Goal: Information Seeking & Learning: Learn about a topic

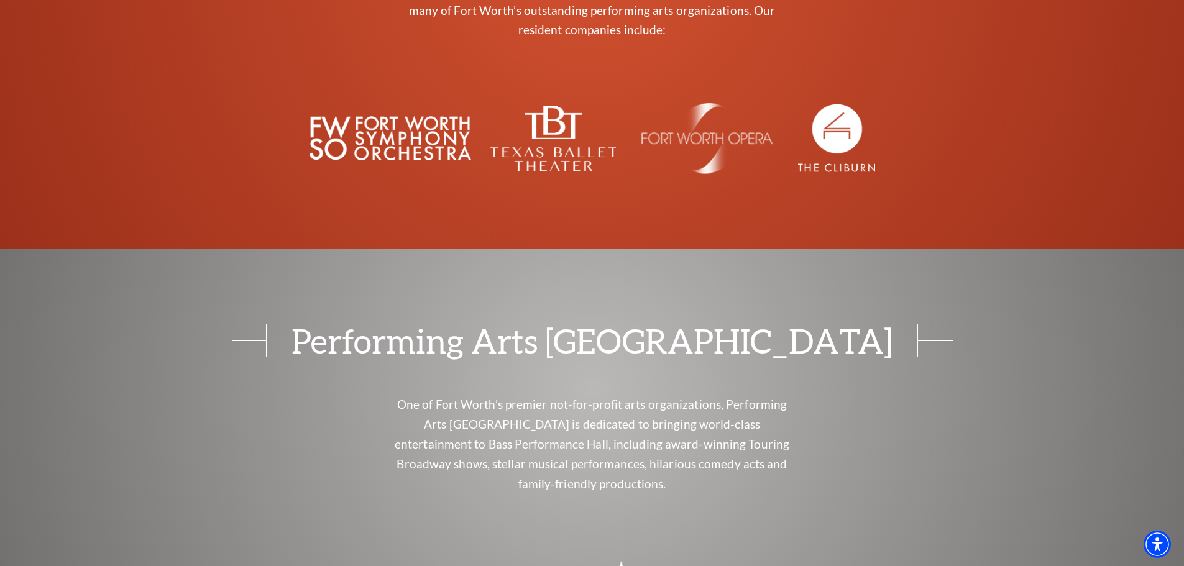
scroll to position [5022, 0]
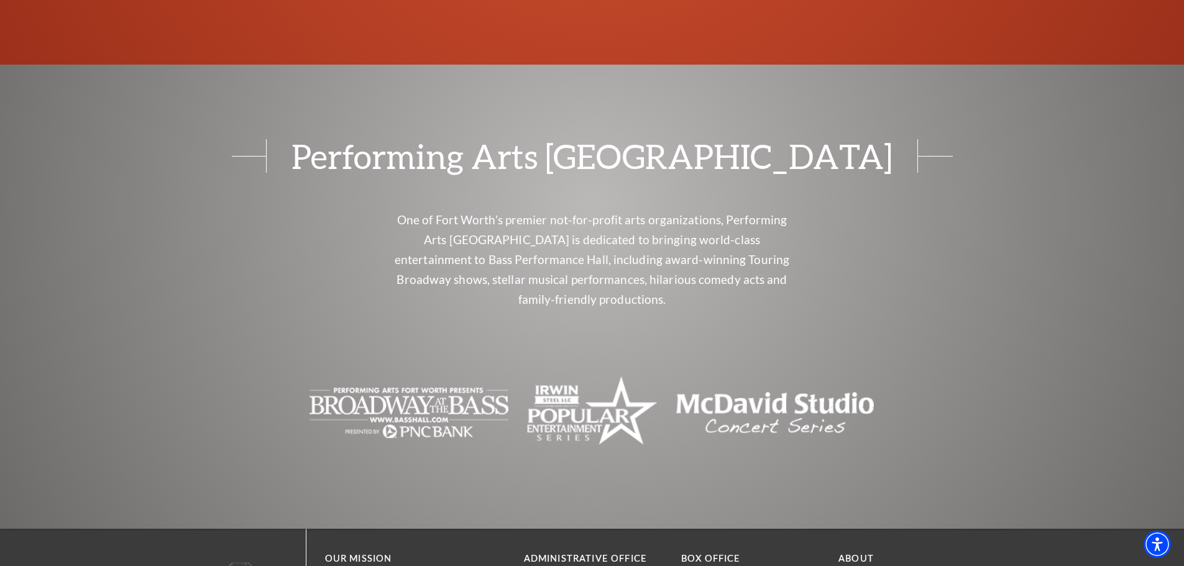
click at [864, 553] on link "About" at bounding box center [856, 558] width 35 height 11
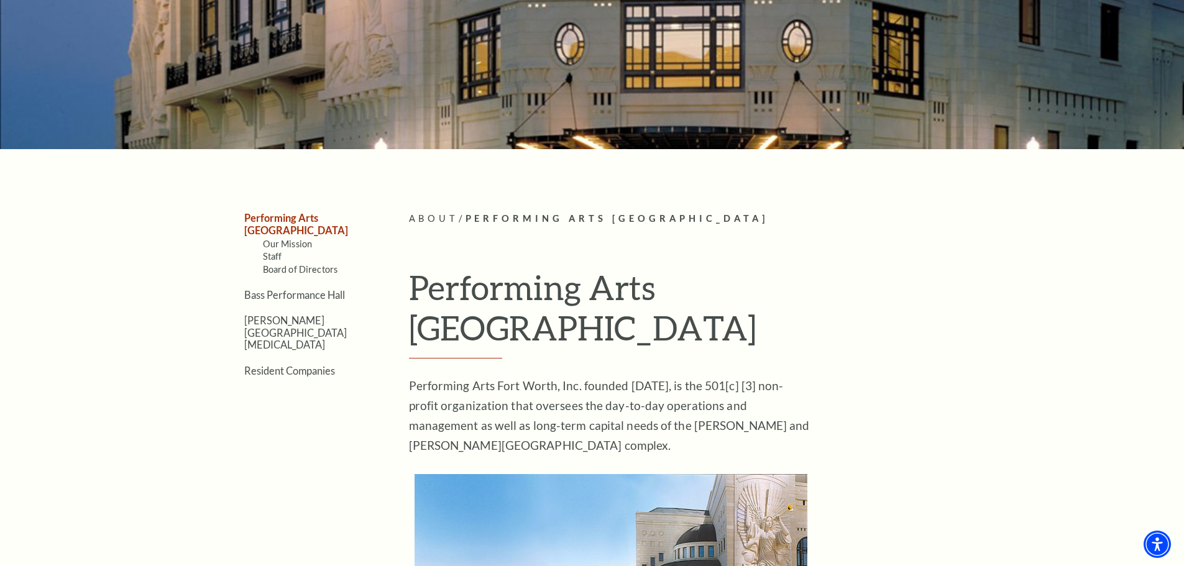
scroll to position [187, 0]
click at [271, 251] on link "Staff" at bounding box center [272, 256] width 19 height 11
click at [291, 288] on link "Bass Performance Hall" at bounding box center [294, 294] width 101 height 12
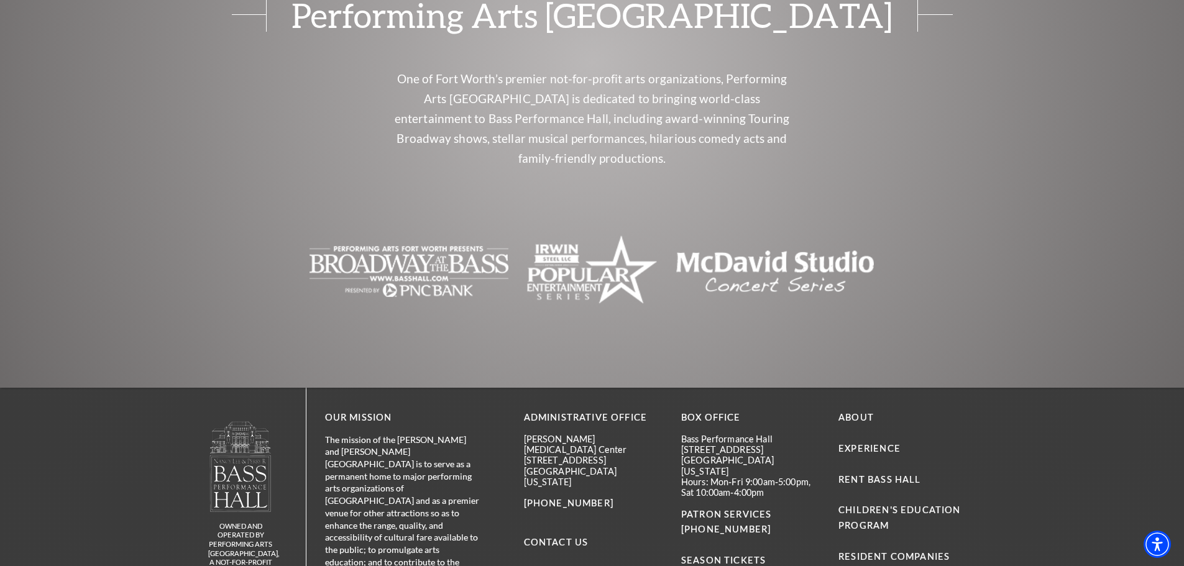
scroll to position [3018, 0]
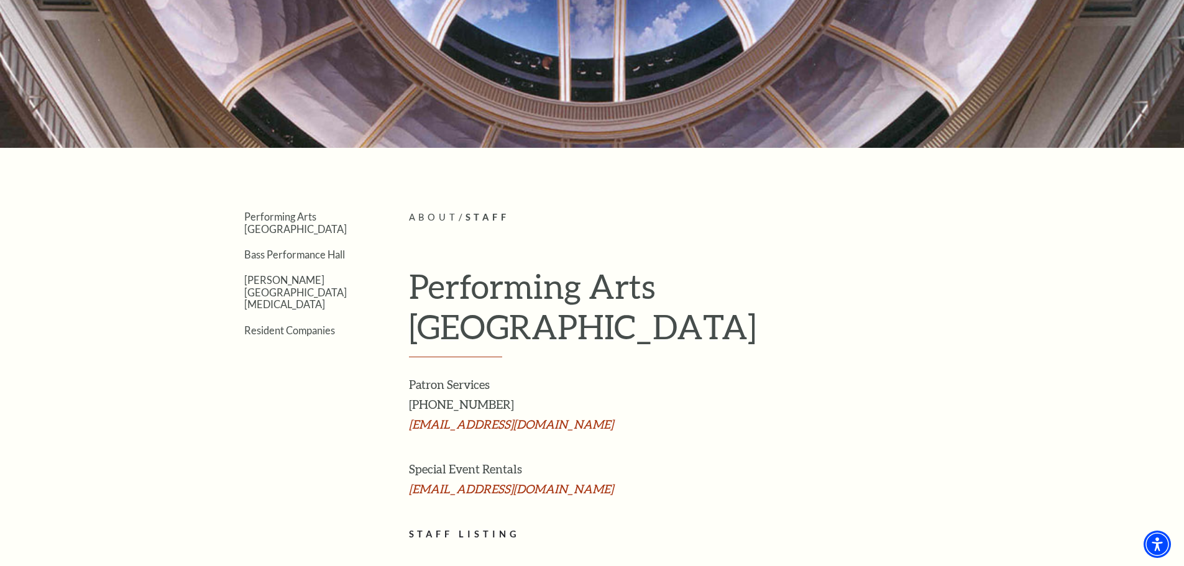
scroll to position [187, 0]
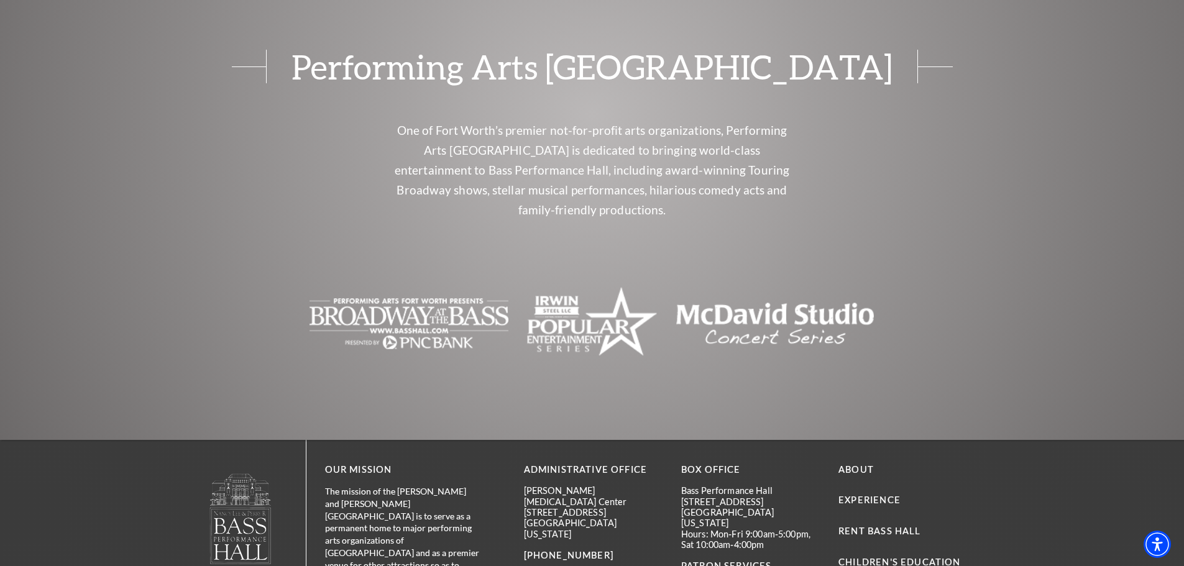
scroll to position [2735, 0]
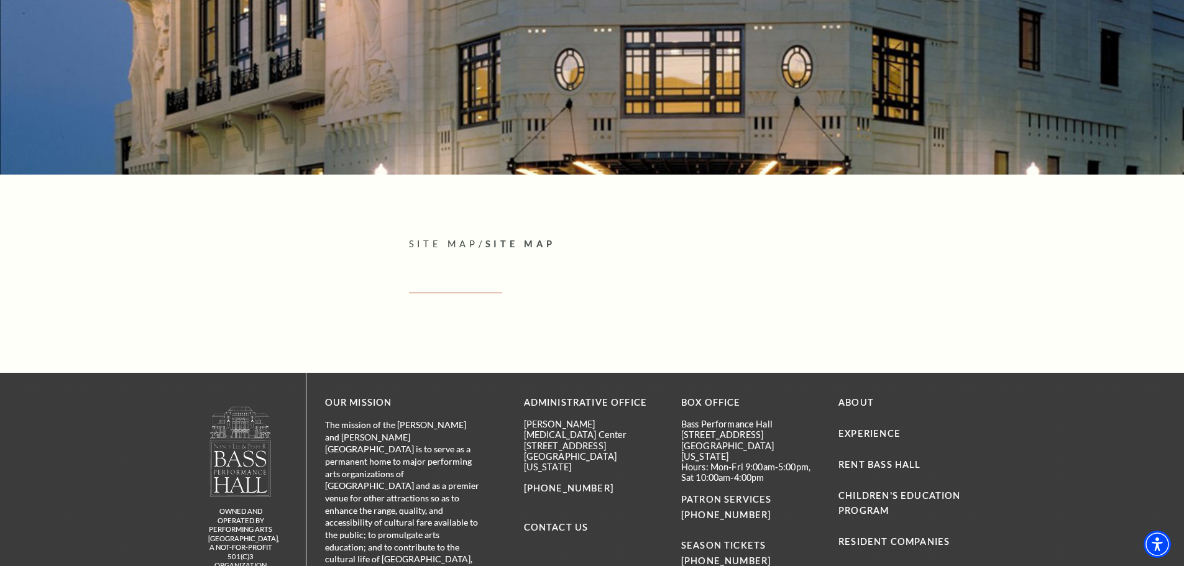
scroll to position [285, 0]
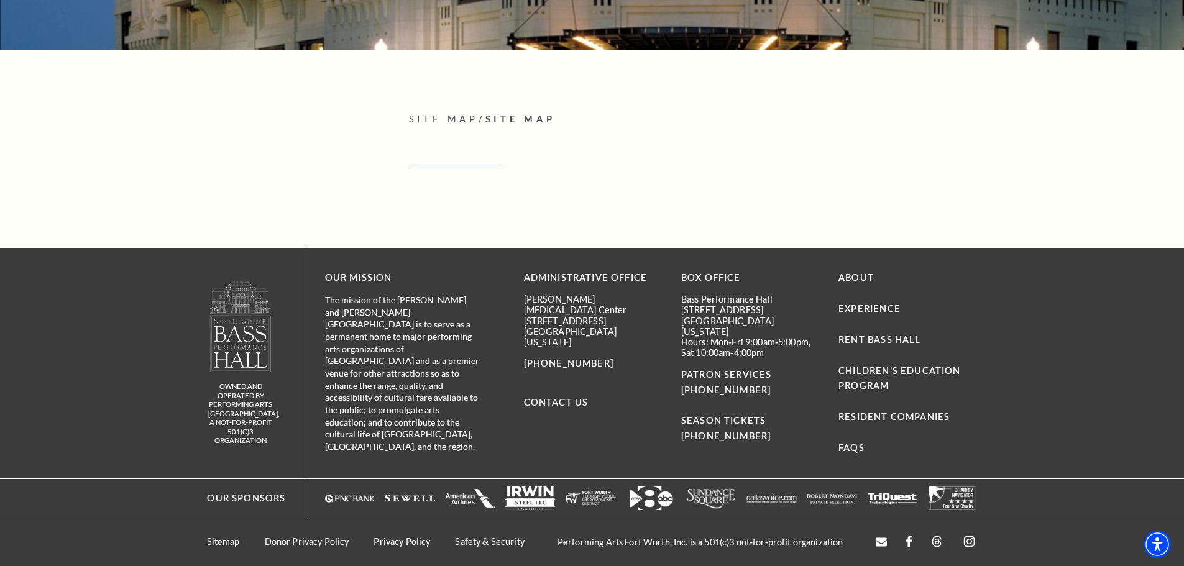
click at [538, 117] on span "Site Map" at bounding box center [521, 119] width 71 height 11
click at [436, 117] on p "Site Map / Site Map" at bounding box center [693, 120] width 569 height 16
click at [859, 282] on link "About" at bounding box center [856, 277] width 35 height 11
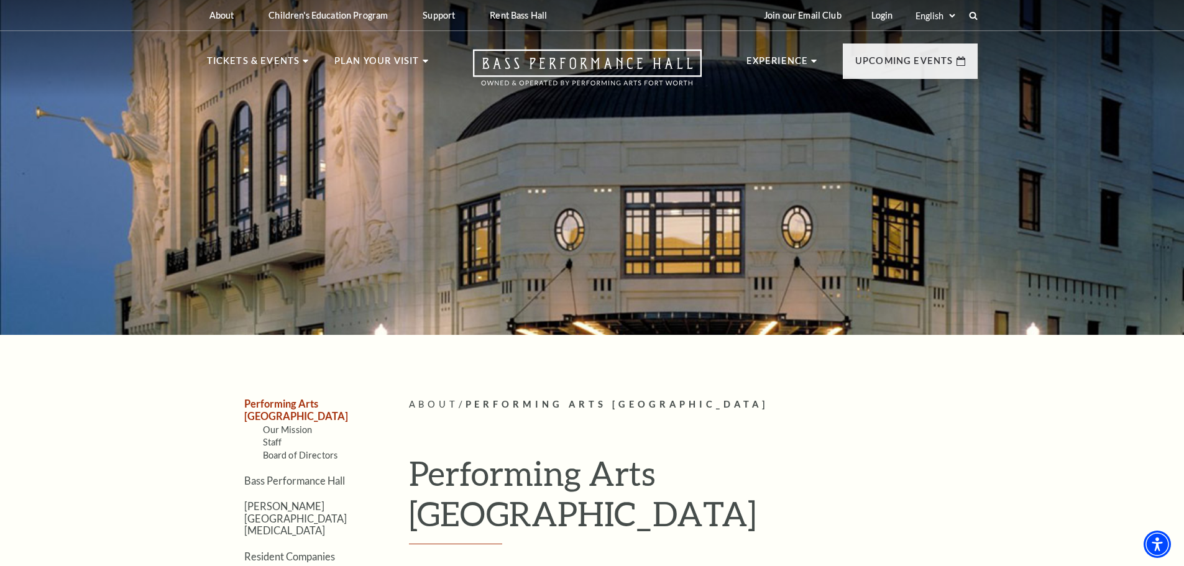
click at [971, 16] on icon at bounding box center [973, 15] width 9 height 9
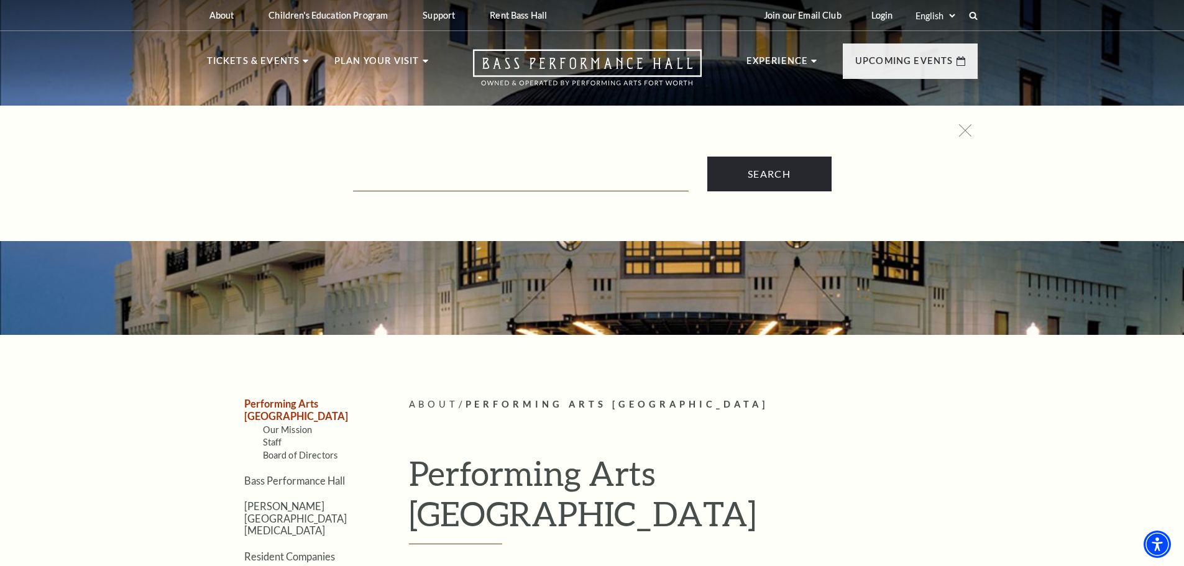
click at [614, 165] on form "Search" at bounding box center [592, 174] width 759 height 35
type input "jobs"
click at [708, 157] on input "Search" at bounding box center [770, 174] width 124 height 35
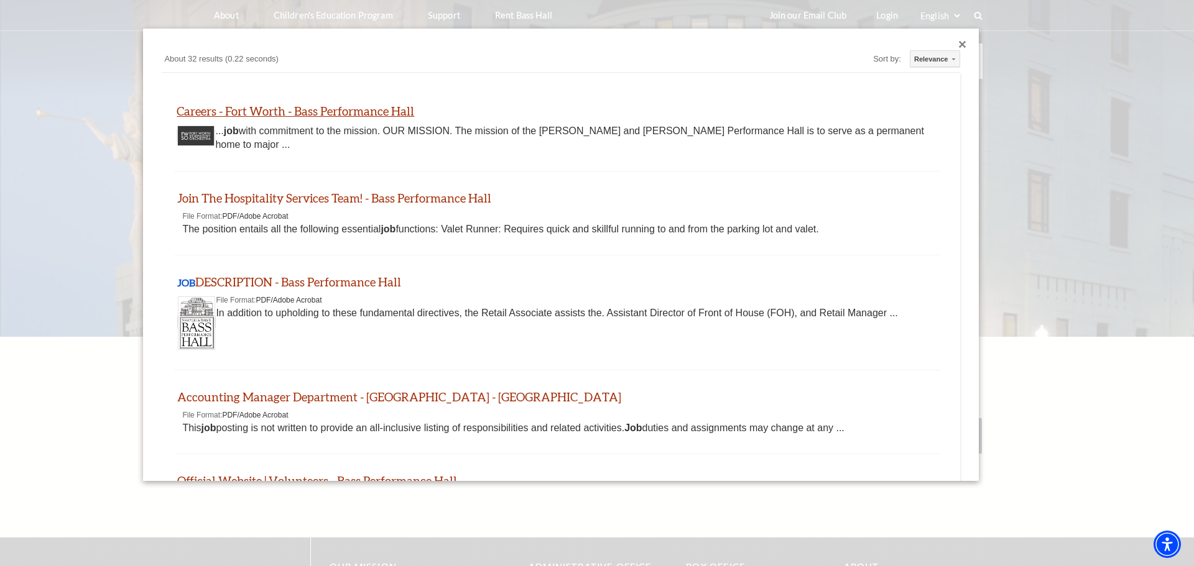
click at [344, 116] on link "Careers - Fort Worth - Bass Performance Hall" at bounding box center [296, 111] width 238 height 14
click at [275, 278] on link "JOB DESCRIPTION - Bass Performance Hall" at bounding box center [289, 282] width 224 height 14
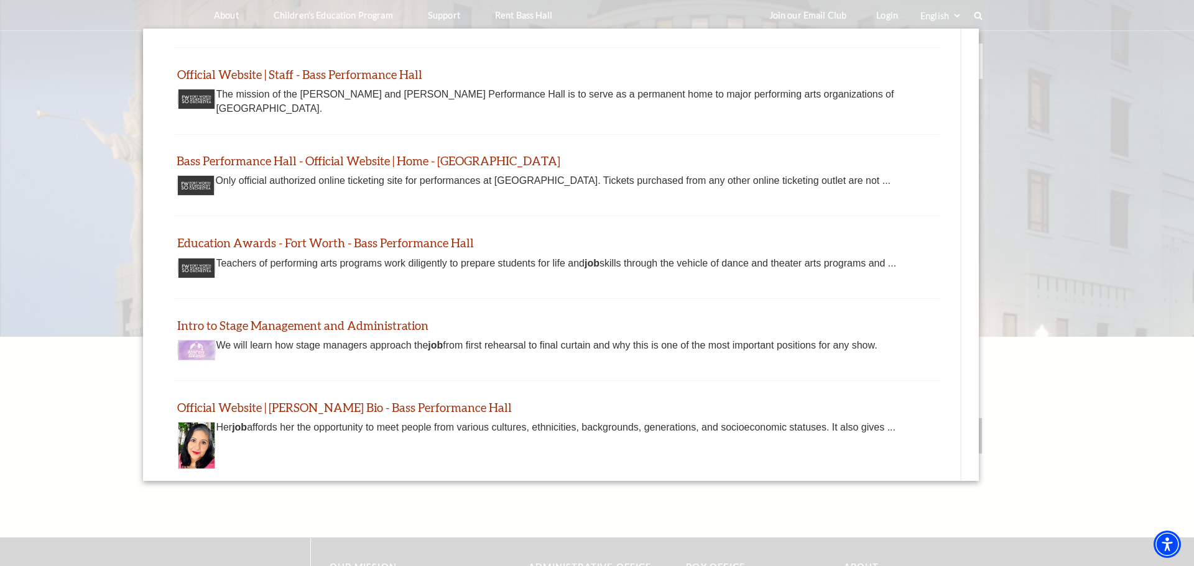
scroll to position [497, 0]
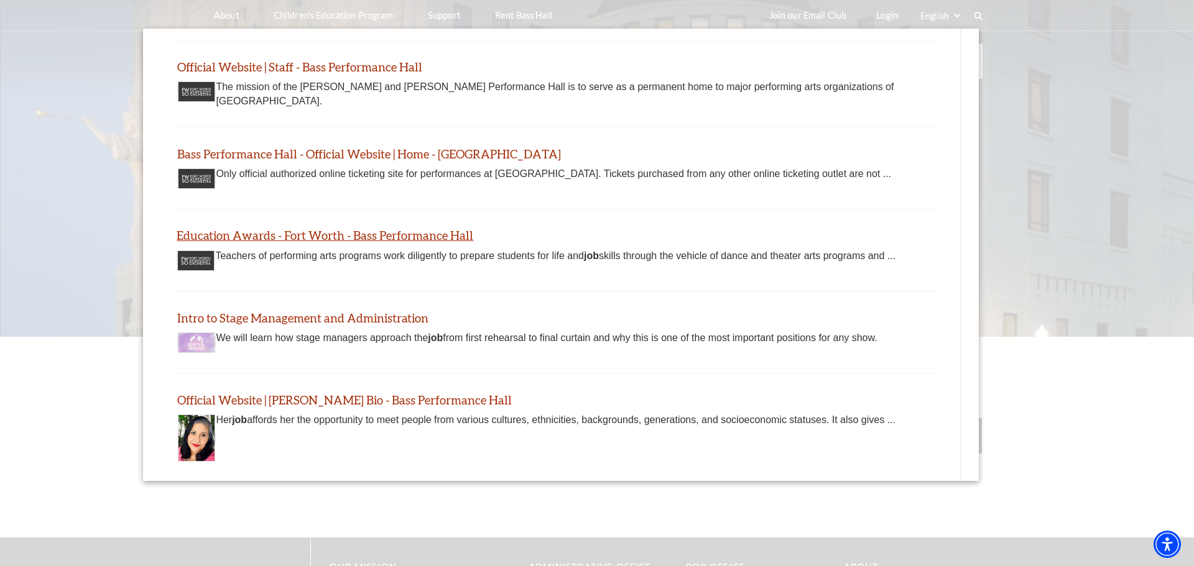
click at [411, 234] on link "Education Awards - Fort Worth - Bass Performance Hall" at bounding box center [325, 235] width 297 height 14
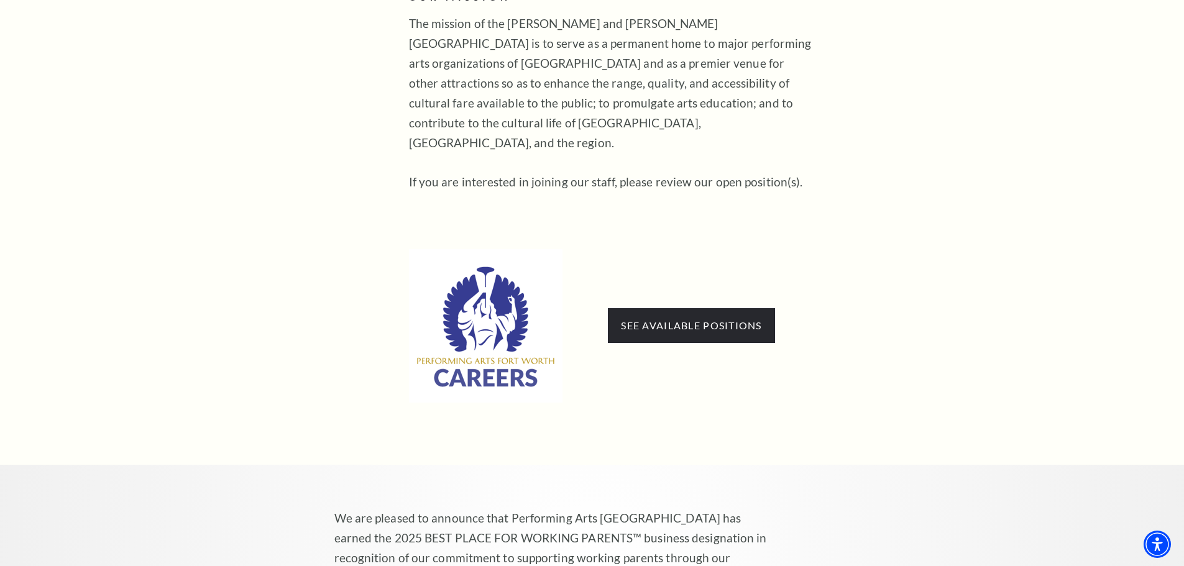
scroll to position [684, 0]
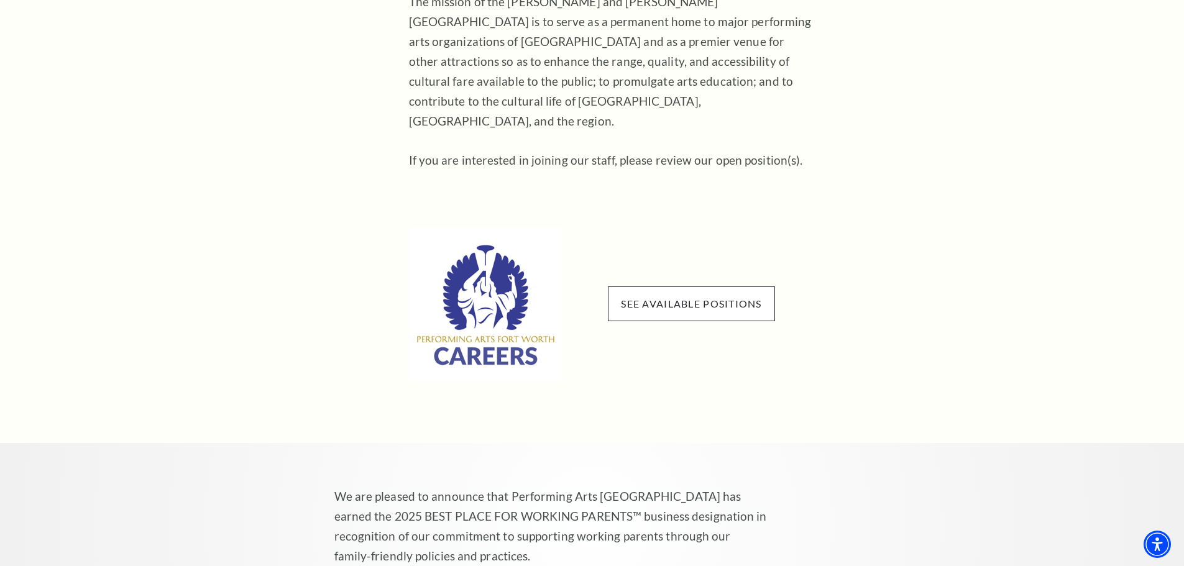
click at [730, 295] on span "See available positions" at bounding box center [691, 304] width 167 height 35
click at [683, 298] on link "See available positions" at bounding box center [691, 304] width 141 height 12
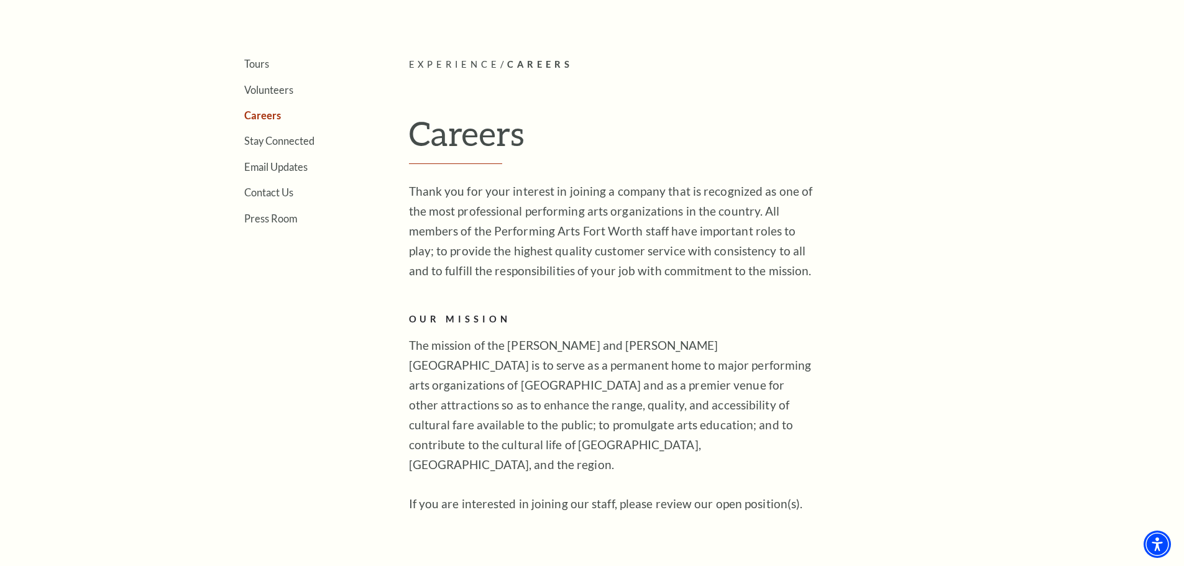
scroll to position [309, 0]
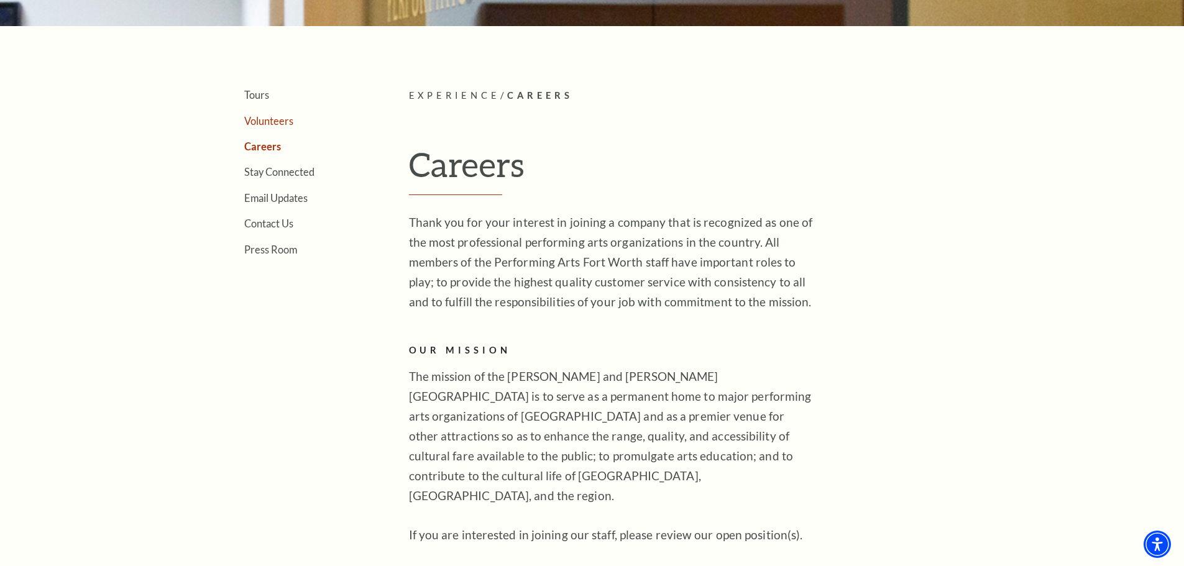
click at [277, 117] on link "Volunteers" at bounding box center [268, 121] width 49 height 12
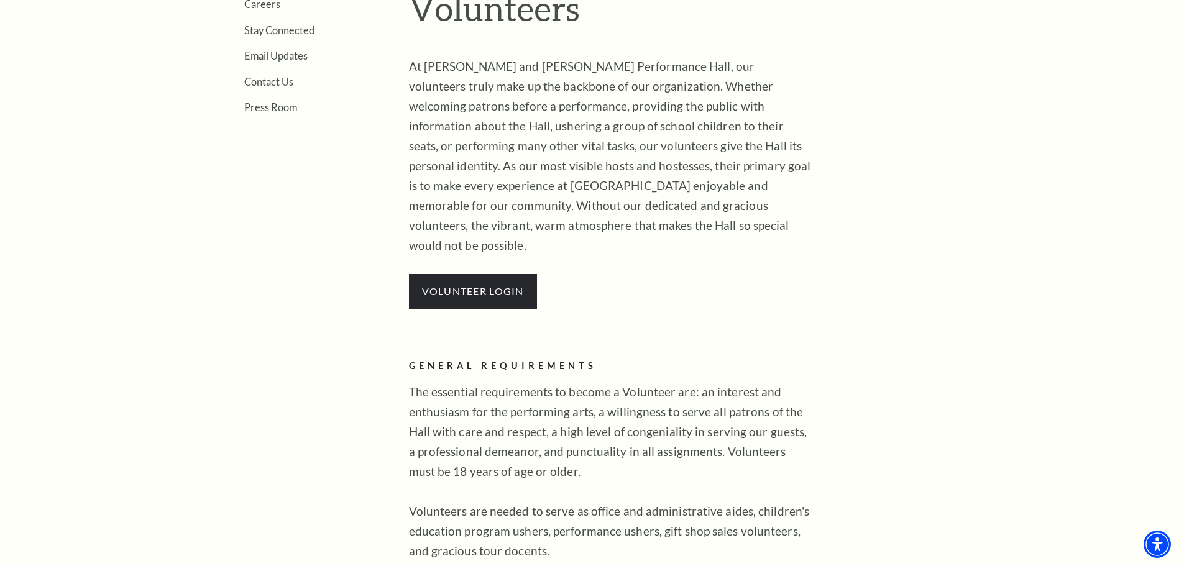
scroll to position [175, 0]
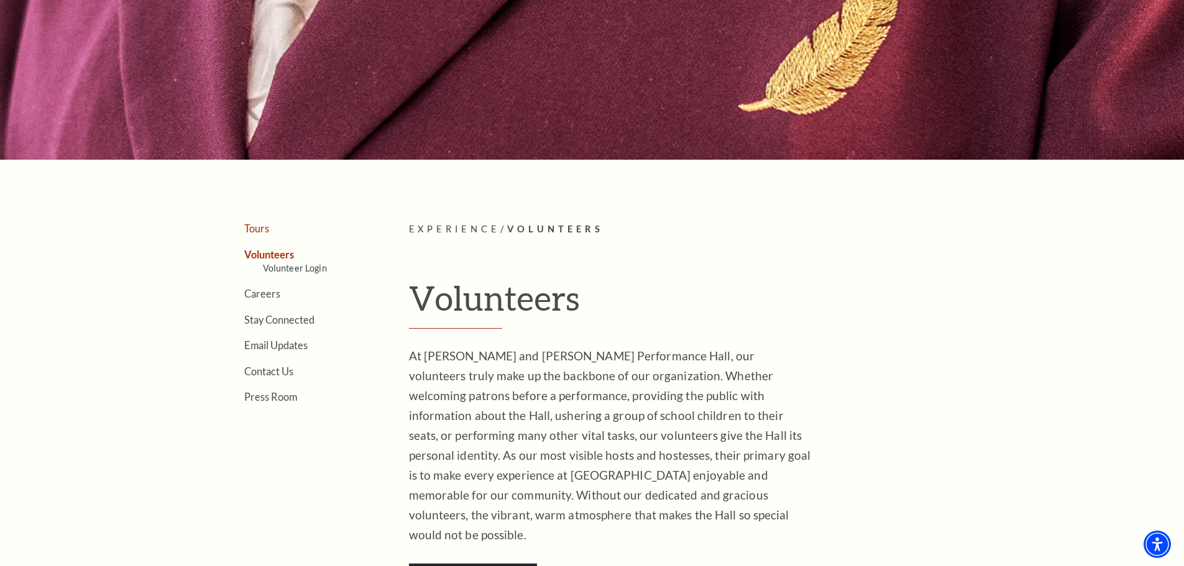
click at [257, 229] on link "Tours" at bounding box center [256, 229] width 25 height 12
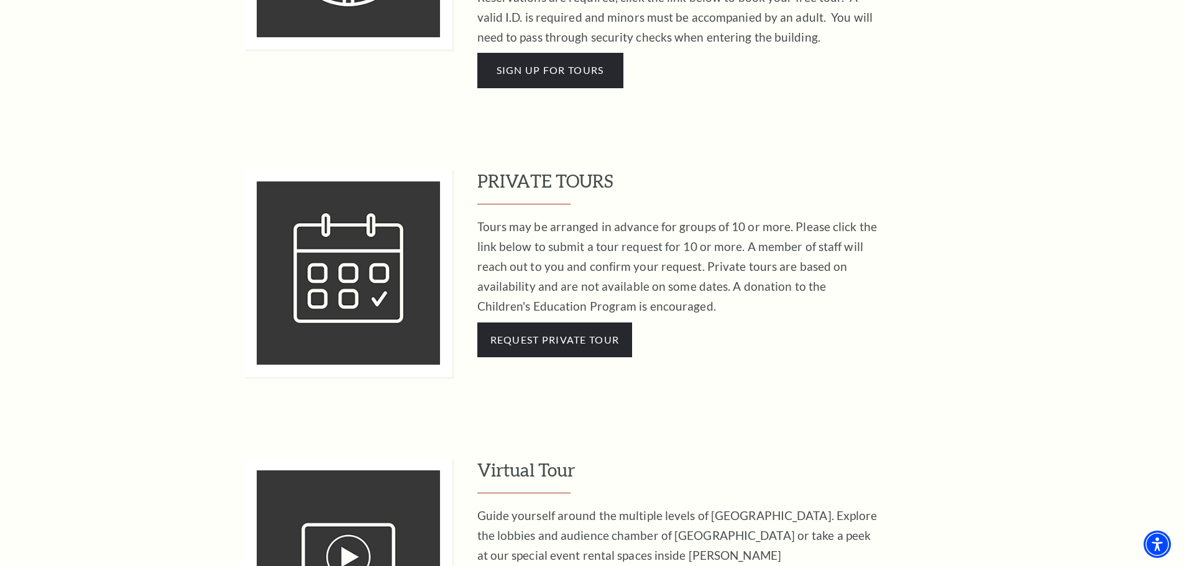
scroll to position [1181, 0]
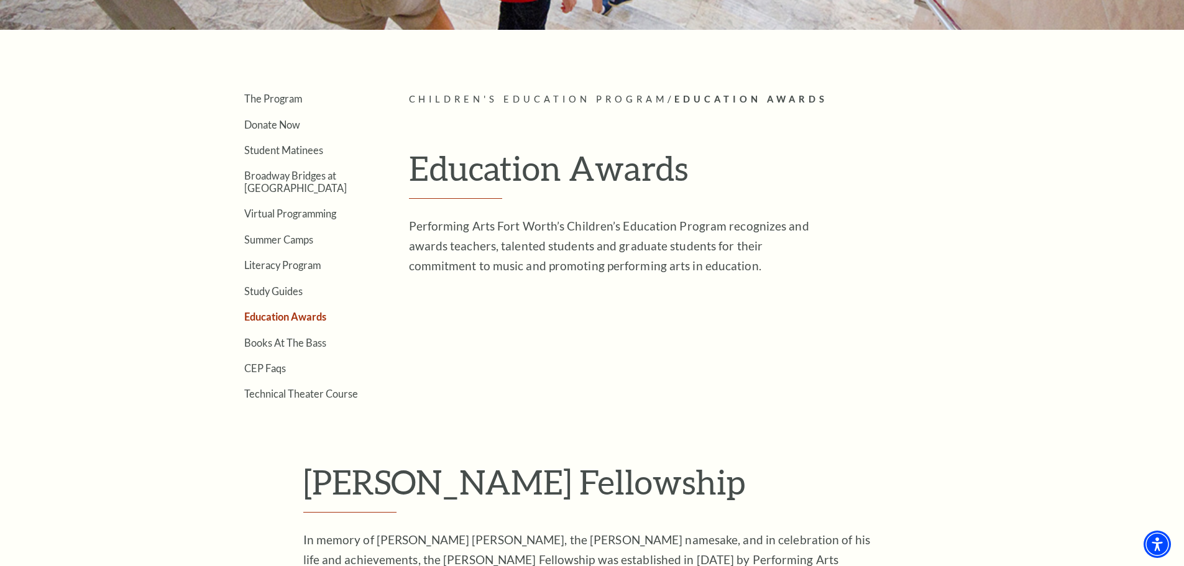
scroll to position [311, 0]
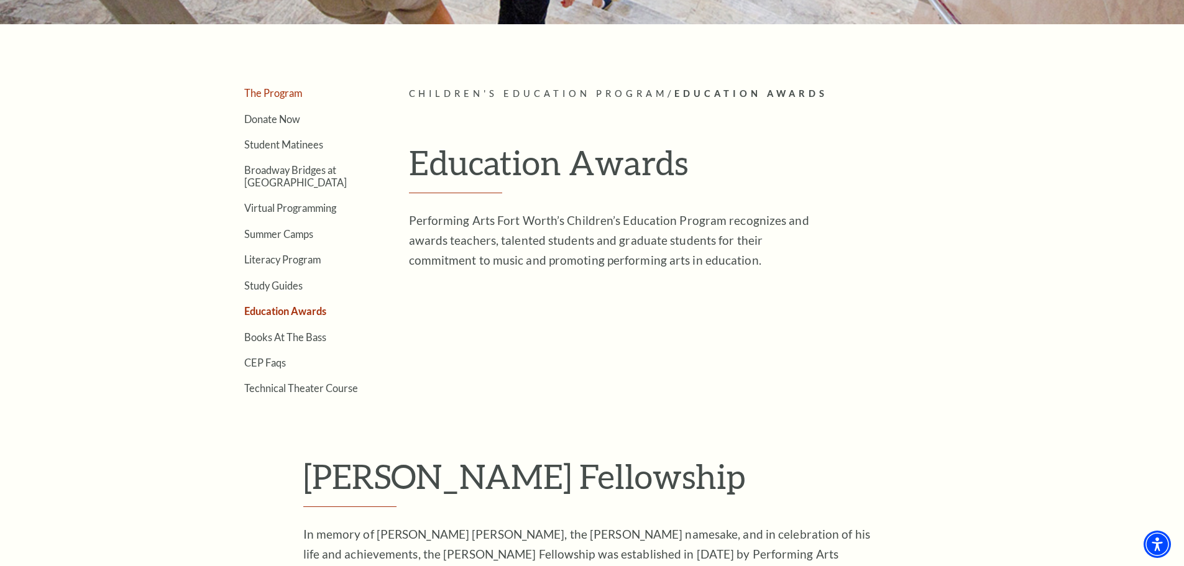
click at [288, 96] on link "The Program" at bounding box center [273, 93] width 58 height 12
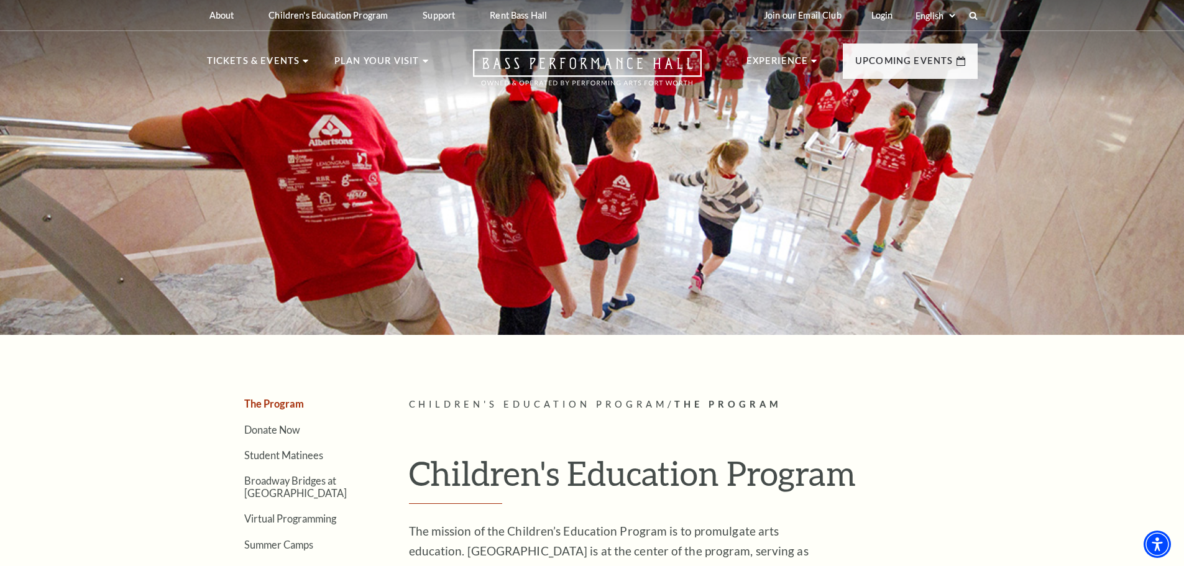
click at [969, 21] on div "Join our Email Club Login Select: English Español" at bounding box center [865, 15] width 223 height 30
click at [980, 17] on div "About Performing Arts Fort Worth Bass Performance Hall Maddox Muse Center Resid…" at bounding box center [593, 15] width 796 height 30
click at [965, 14] on div "Select: English Español" at bounding box center [941, 15] width 56 height 12
click at [979, 15] on icon at bounding box center [973, 15] width 11 height 11
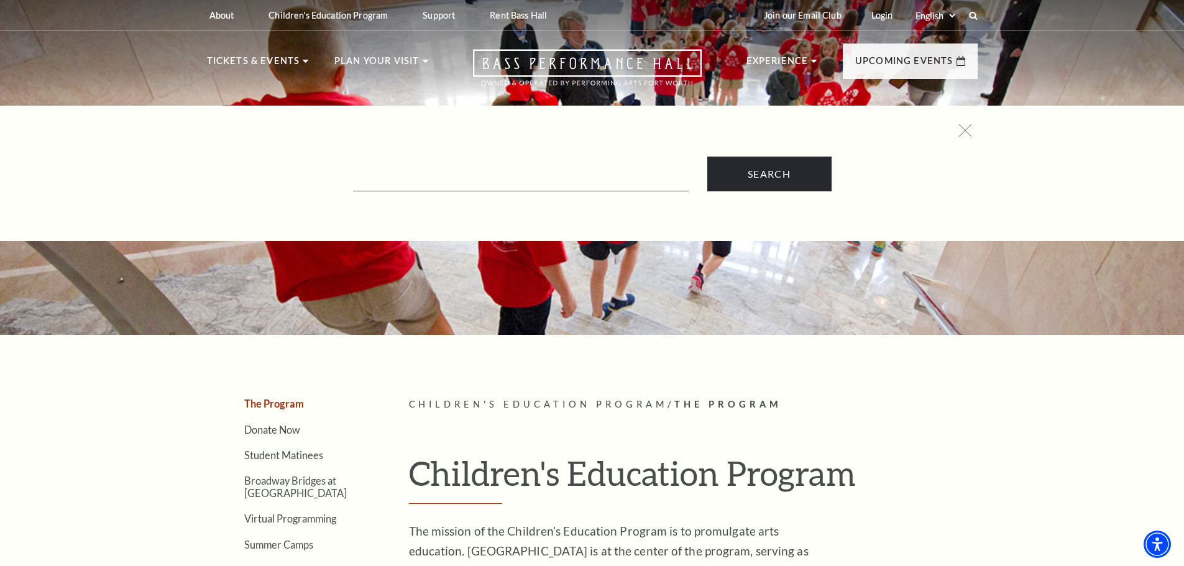
click at [550, 178] on input "Text field" at bounding box center [521, 178] width 336 height 25
type input "intern"
click at [708, 157] on input "Search" at bounding box center [770, 174] width 124 height 35
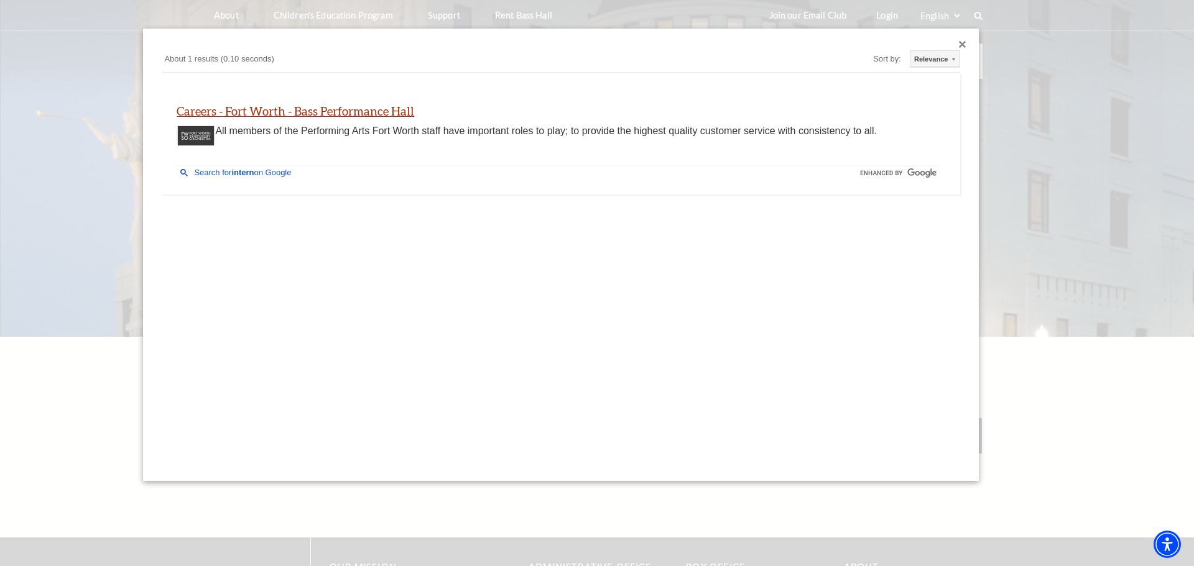
click at [285, 115] on link "Careers - Fort Worth - Bass Performance Hall" at bounding box center [296, 111] width 238 height 14
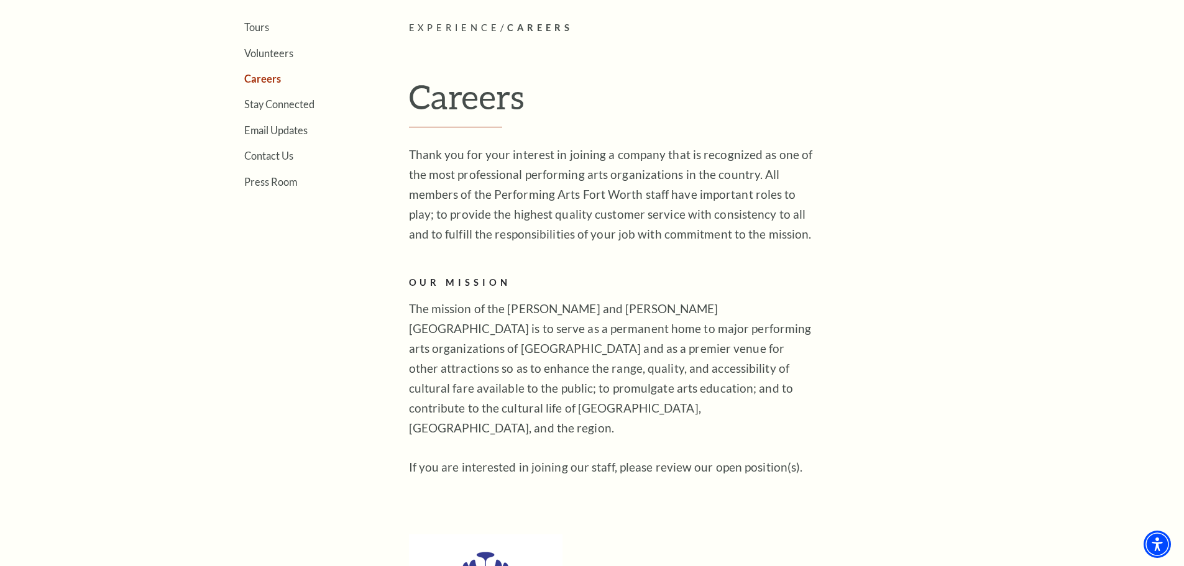
scroll to position [311, 0]
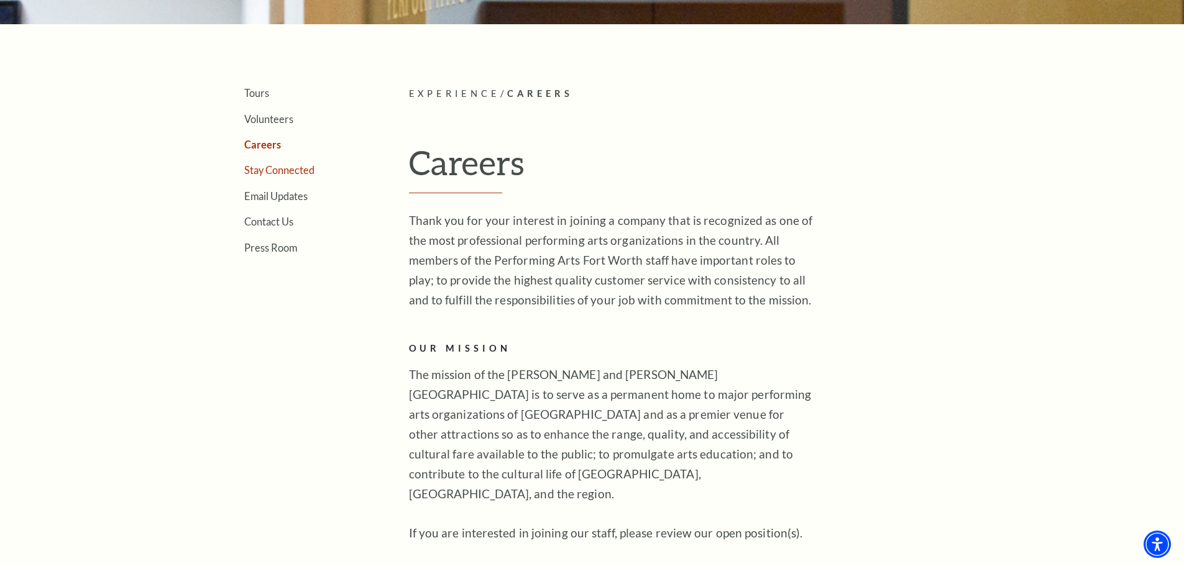
click at [271, 174] on link "Stay Connected" at bounding box center [279, 170] width 70 height 12
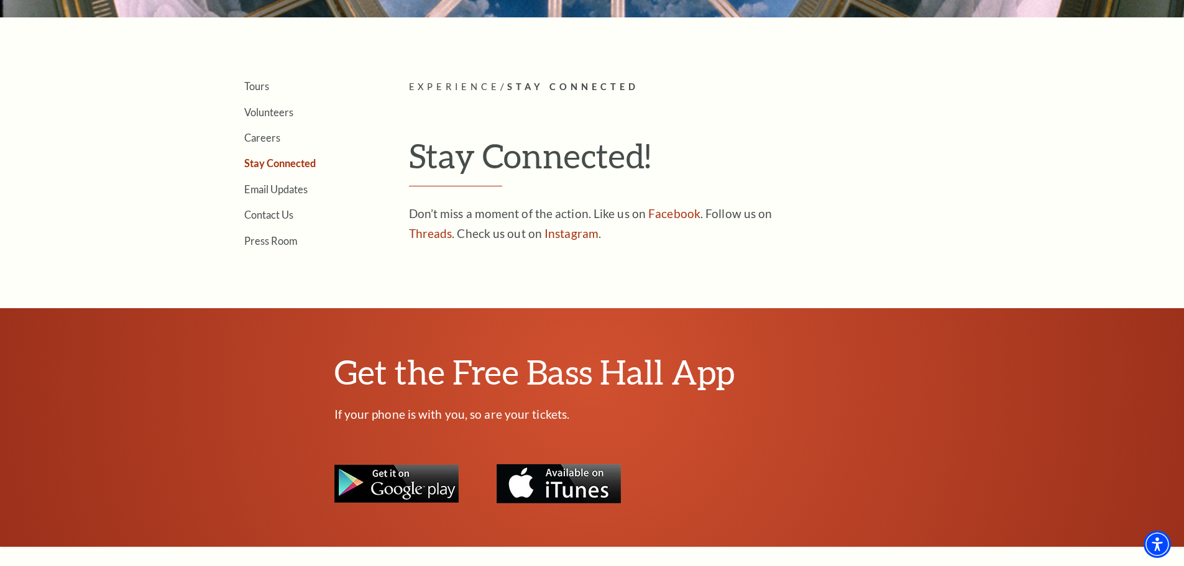
scroll to position [124, 0]
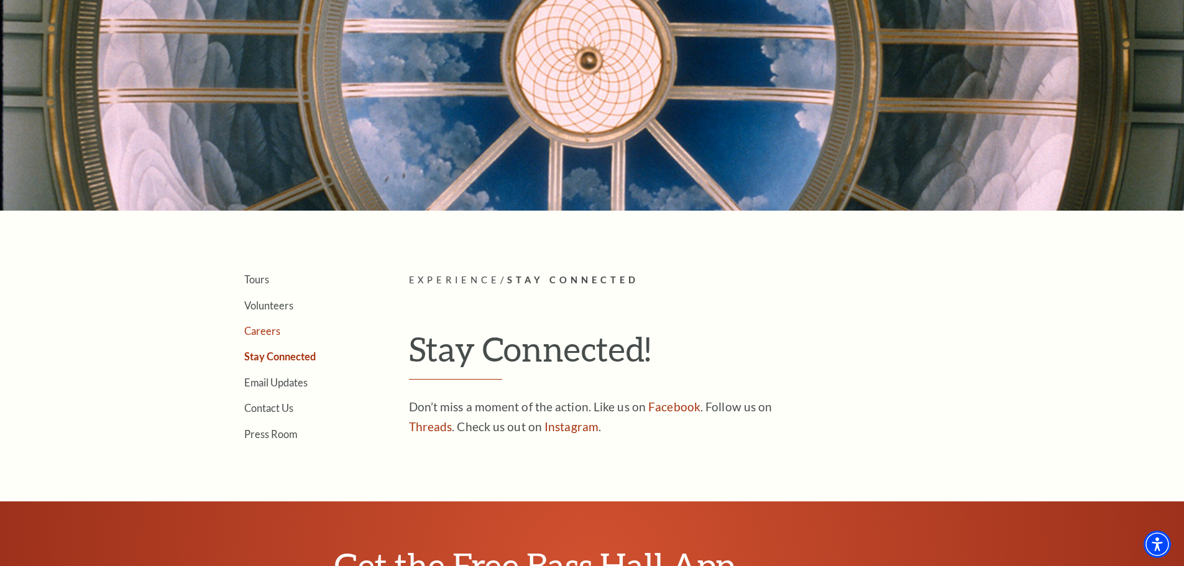
click at [269, 330] on link "Careers" at bounding box center [262, 331] width 36 height 12
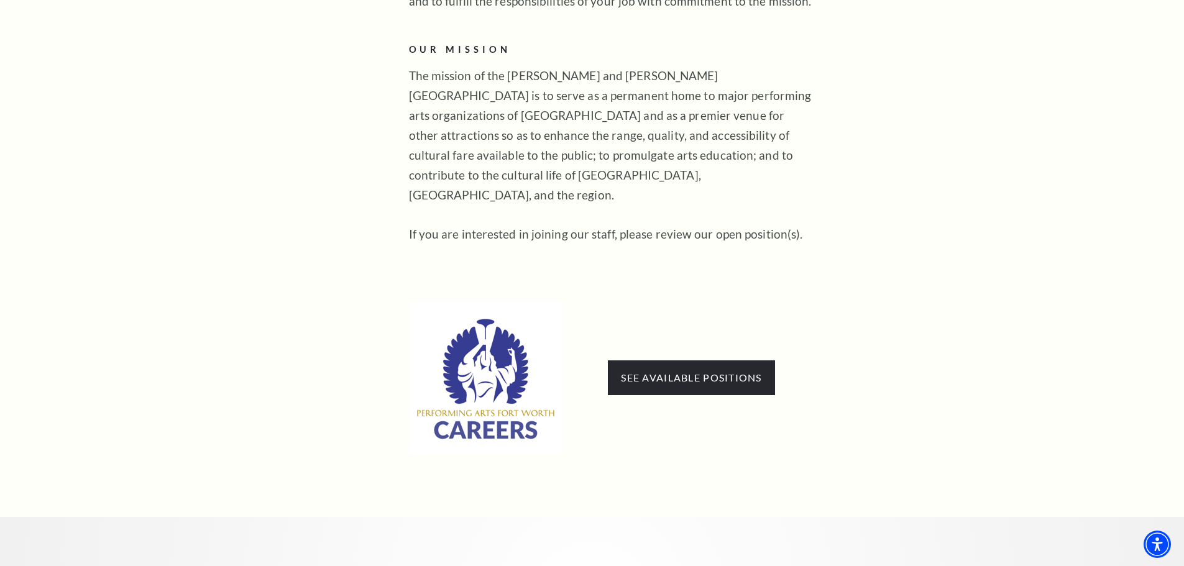
scroll to position [622, 0]
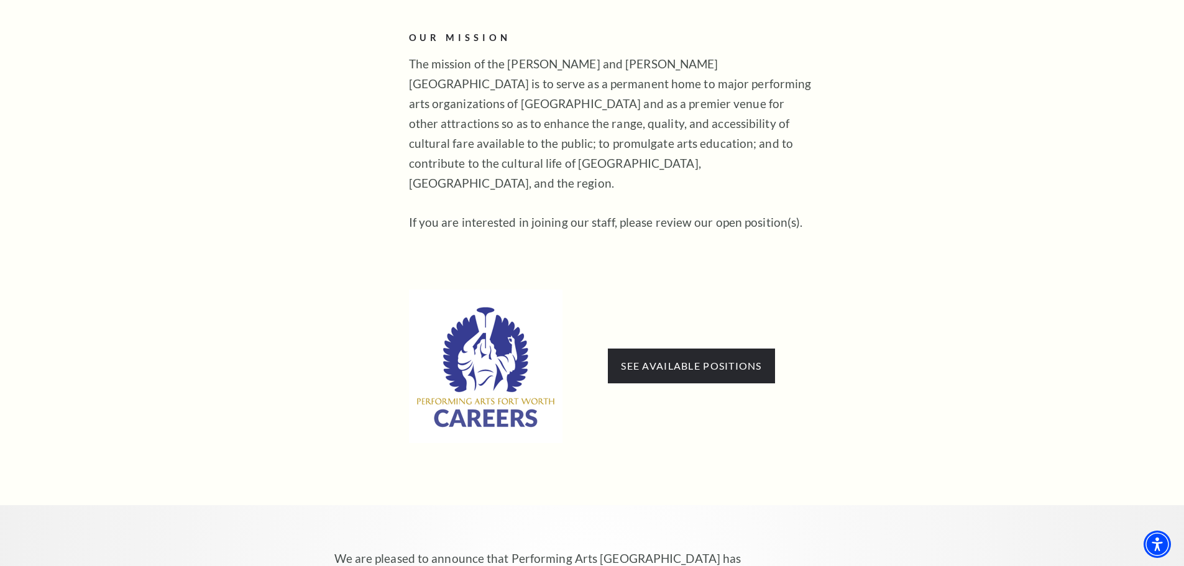
click at [491, 346] on img at bounding box center [486, 367] width 154 height 154
drag, startPoint x: 474, startPoint y: 410, endPoint x: 486, endPoint y: 400, distance: 15.4
click at [476, 409] on img at bounding box center [486, 367] width 154 height 154
click at [631, 365] on p "See available positions" at bounding box center [611, 367] width 404 height 154
click at [636, 361] on span "See available positions" at bounding box center [691, 366] width 167 height 35
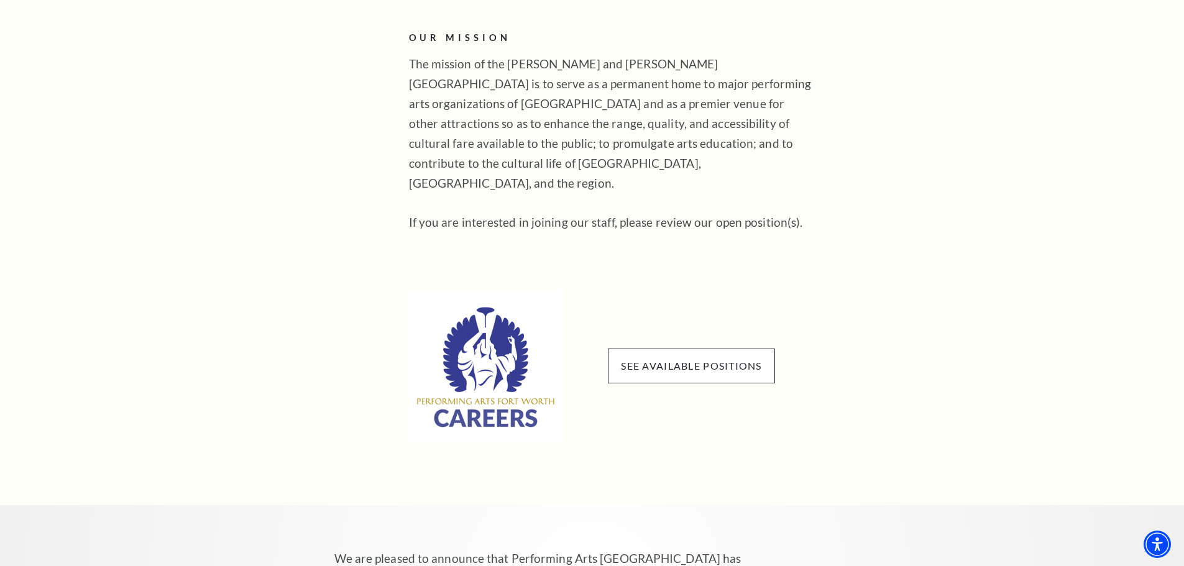
click at [642, 349] on span "See available positions" at bounding box center [691, 366] width 167 height 35
